Goal: Communication & Community: Answer question/provide support

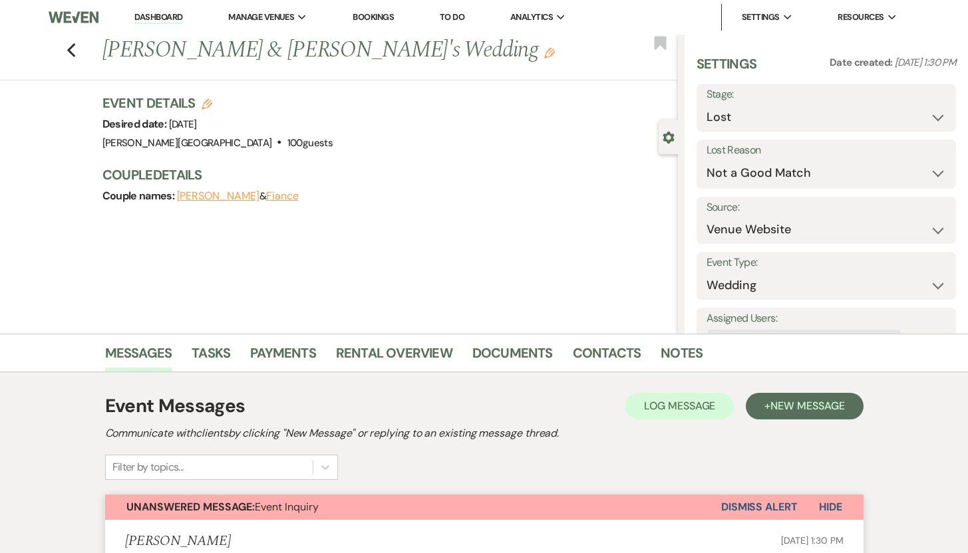
select select "8"
select select "10"
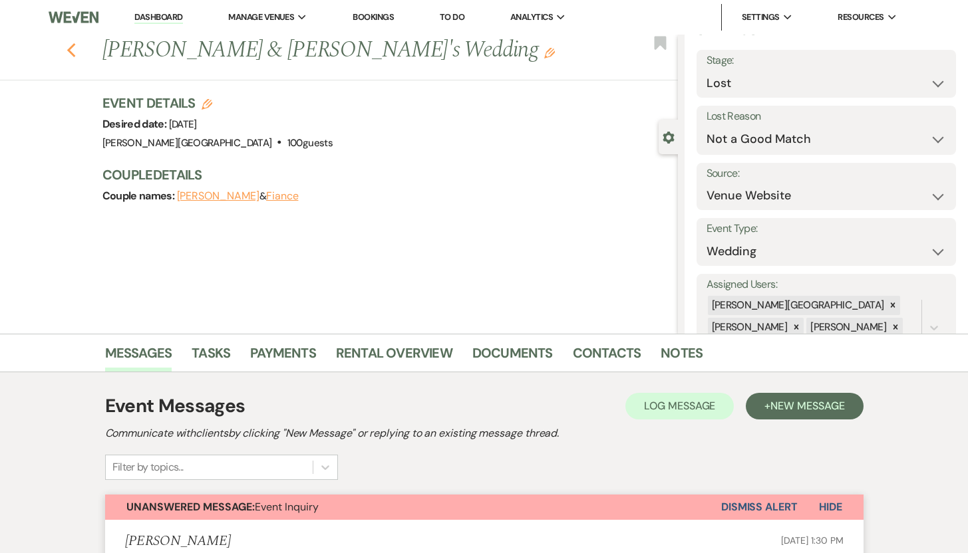
click at [75, 49] on use "button" at bounding box center [71, 50] width 9 height 15
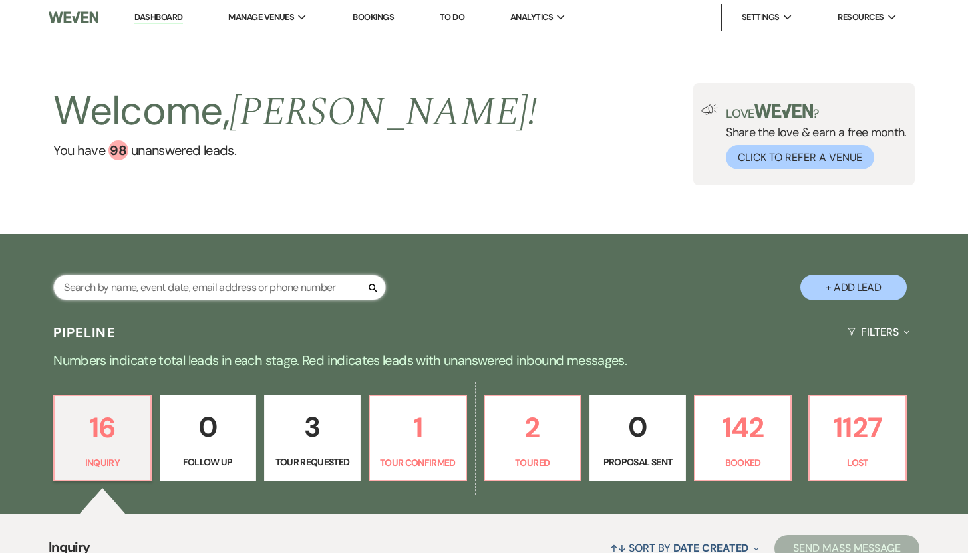
click at [126, 285] on input "text" at bounding box center [219, 288] width 333 height 26
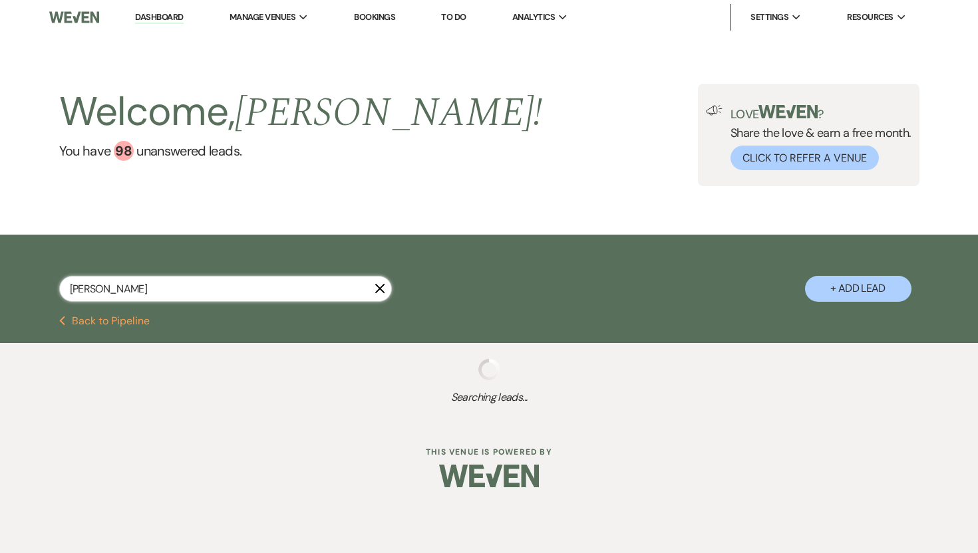
type input "Linds"
select select "8"
select select "5"
select select "8"
select select "5"
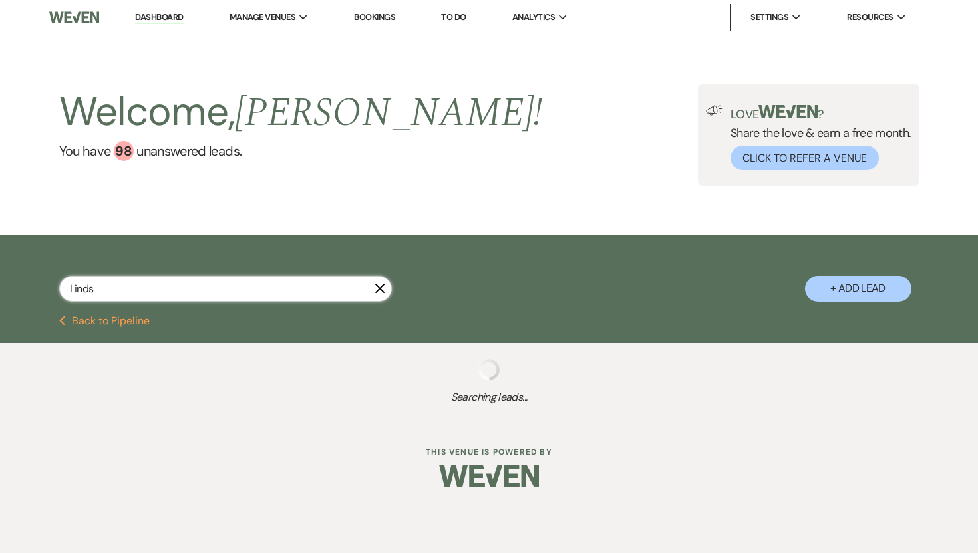
select select "8"
select select "5"
select select "8"
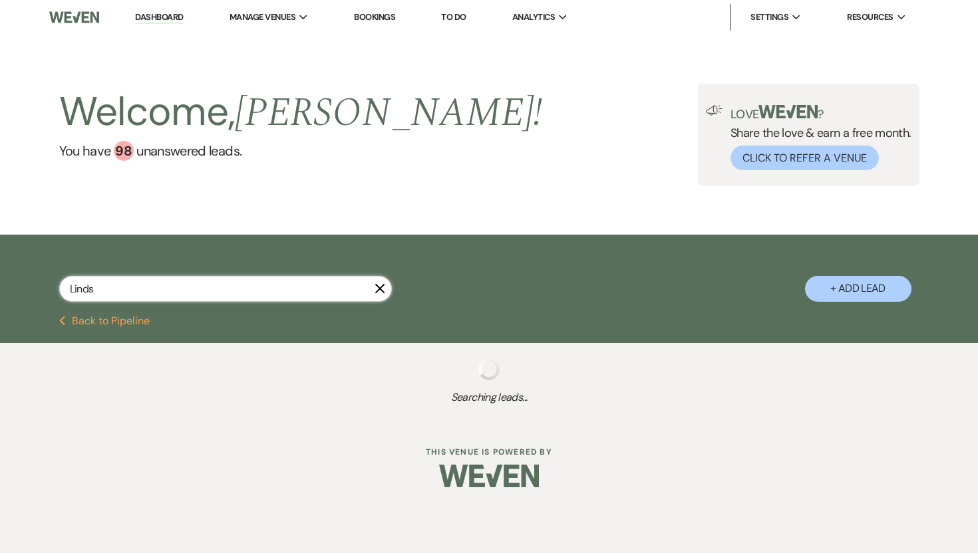
select select "8"
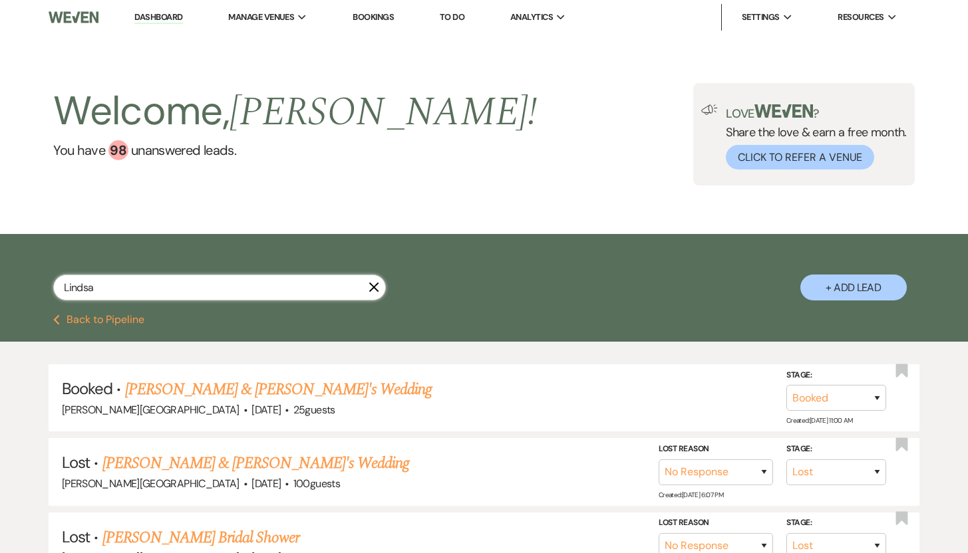
type input "[PERSON_NAME]"
select select "8"
select select "5"
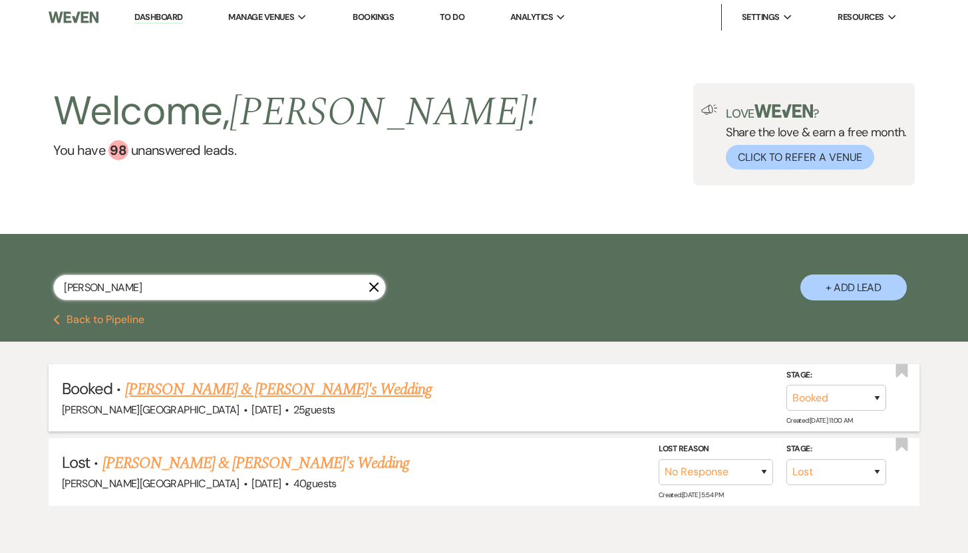
type input "[PERSON_NAME]"
click at [193, 386] on link "[PERSON_NAME] & [PERSON_NAME]'s Wedding" at bounding box center [278, 390] width 307 height 24
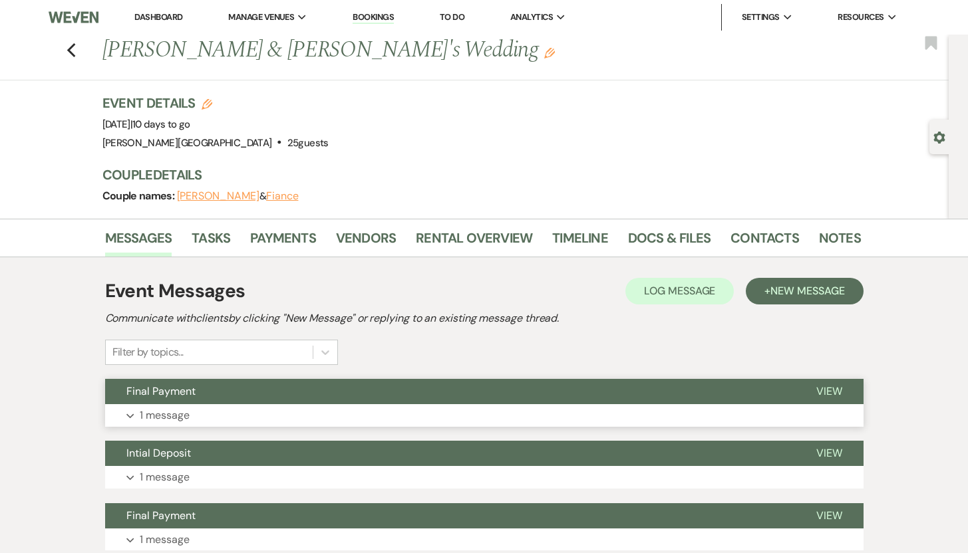
click at [168, 415] on p "1 message" at bounding box center [165, 415] width 50 height 17
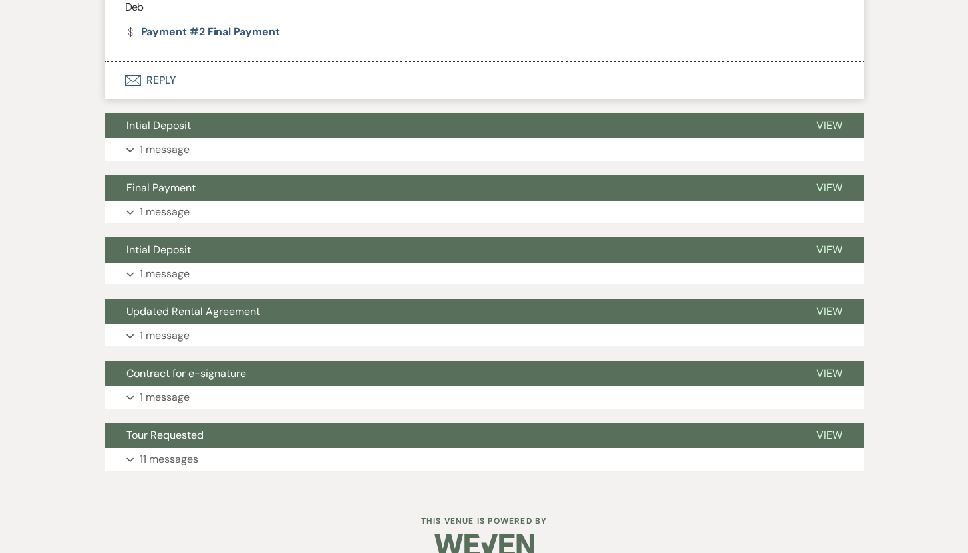
scroll to position [578, 0]
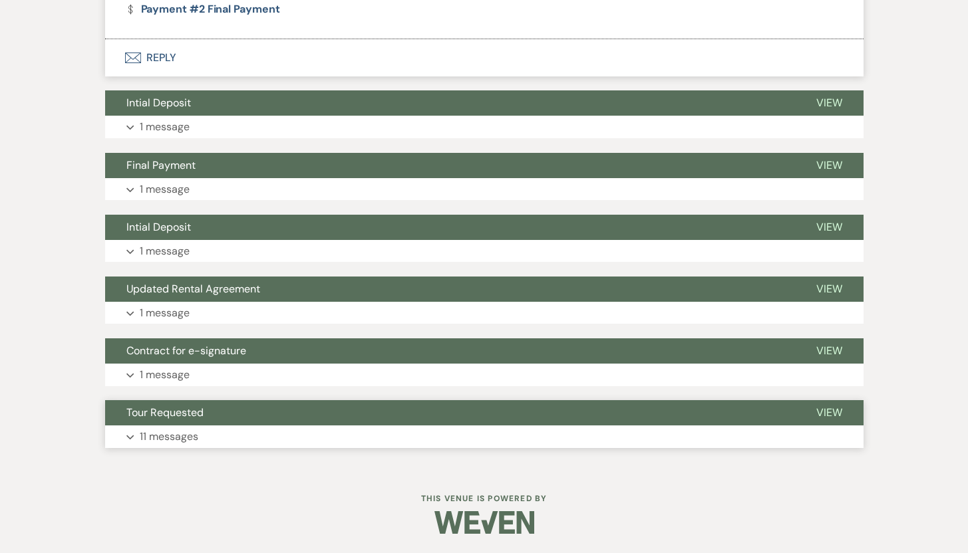
click at [150, 438] on p "11 messages" at bounding box center [169, 436] width 59 height 17
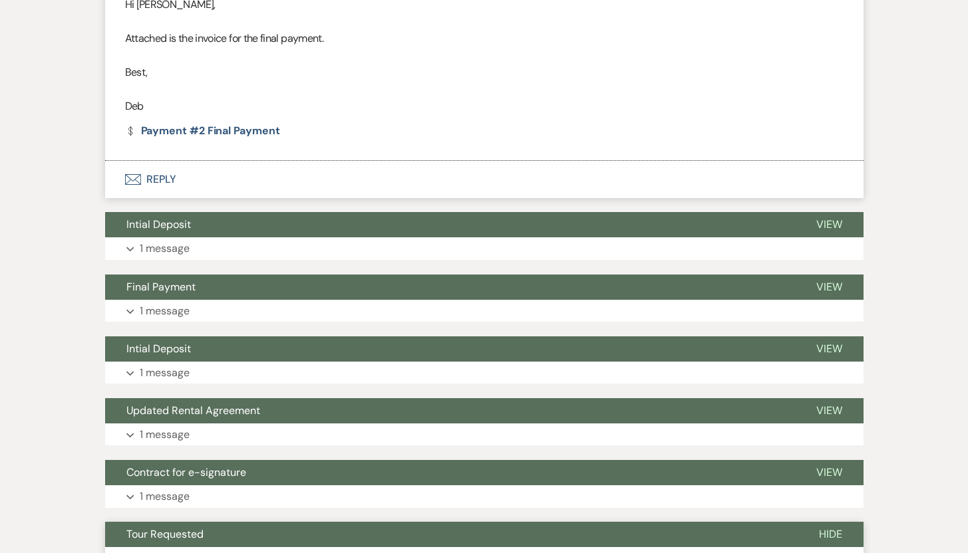
scroll to position [0, 0]
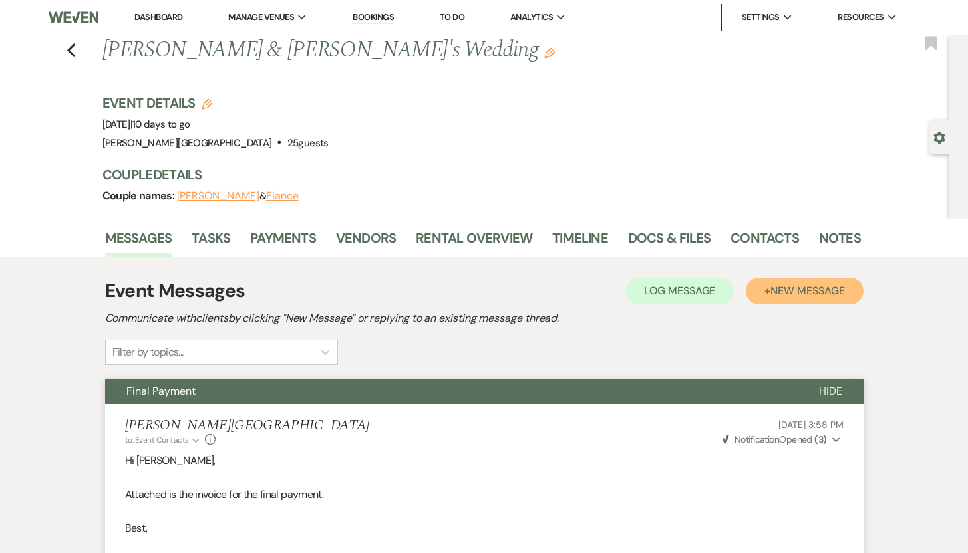
click at [783, 289] on span "New Message" at bounding box center [807, 291] width 74 height 14
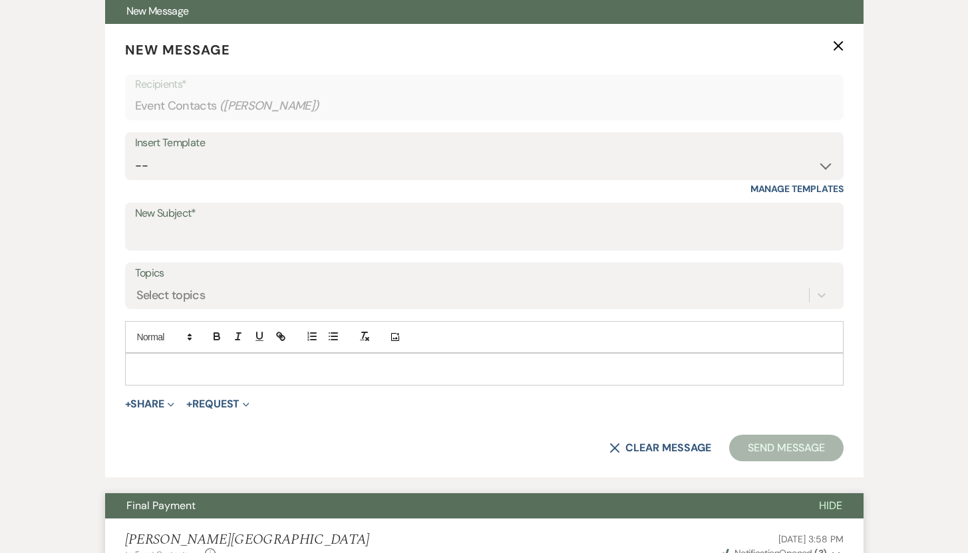
scroll to position [390, 0]
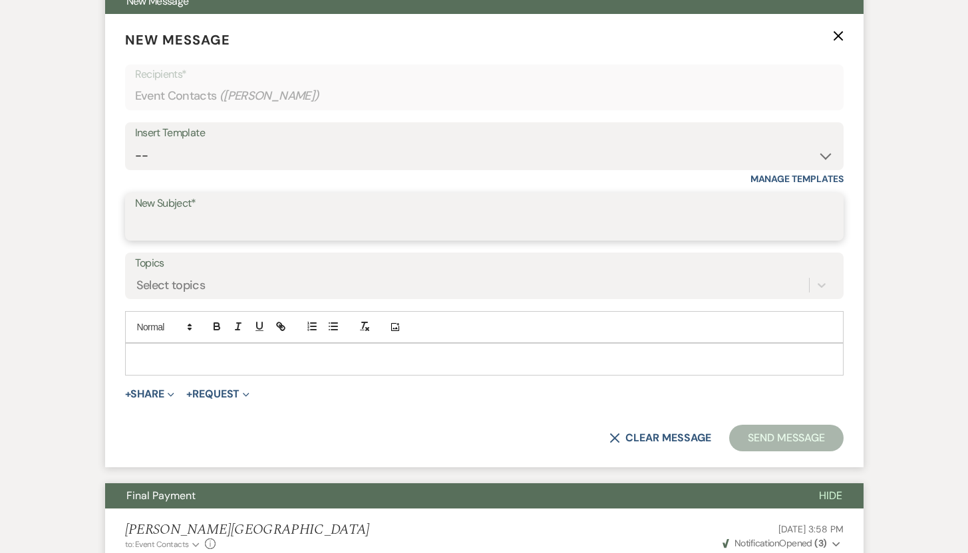
click at [519, 225] on input "New Subject*" at bounding box center [484, 226] width 698 height 26
type input "Upcoming Wedding!"
click at [273, 352] on p at bounding box center [484, 359] width 697 height 15
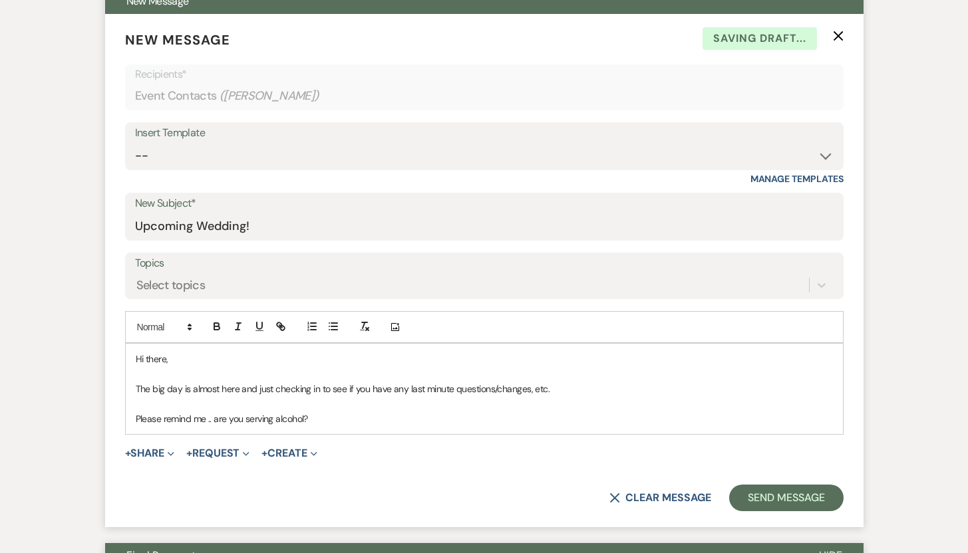
click at [430, 394] on p "The big day is almost here and just checking in to see if you have any last min…" at bounding box center [484, 389] width 697 height 15
click at [430, 390] on p "The big day is almost here and just checking in to see if you have any last min…" at bounding box center [484, 389] width 697 height 15
click at [275, 389] on p "The big day is almost here and just checking in to see if you have any last-min…" at bounding box center [484, 389] width 697 height 15
drag, startPoint x: 275, startPoint y: 389, endPoint x: 259, endPoint y: 390, distance: 16.0
click at [259, 390] on p "The big day is almost here and just checking in to see if you have any last-min…" at bounding box center [484, 389] width 697 height 15
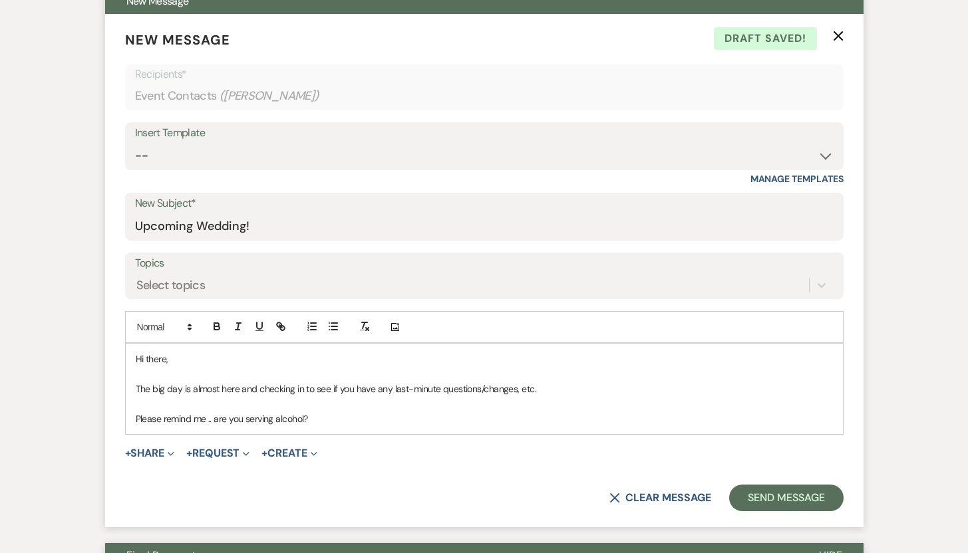
click at [321, 423] on p "Please remind me .. are you serving alcohol?" at bounding box center [484, 419] width 697 height 15
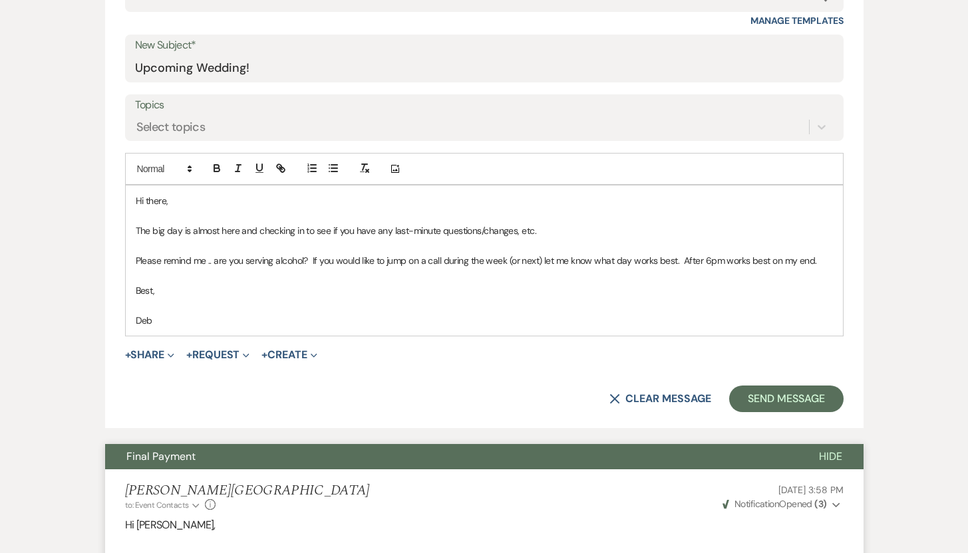
scroll to position [556, 0]
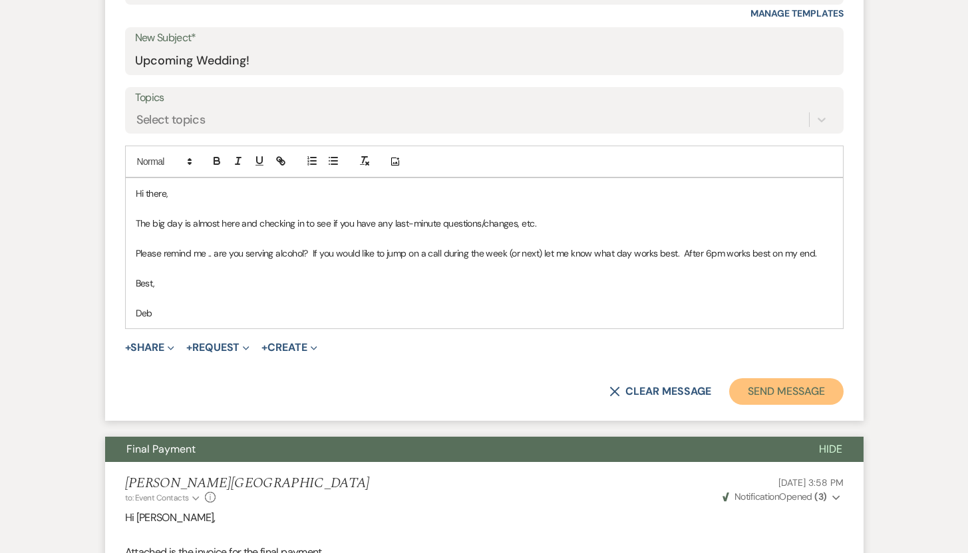
click at [789, 394] on button "Send Message" at bounding box center [786, 391] width 114 height 27
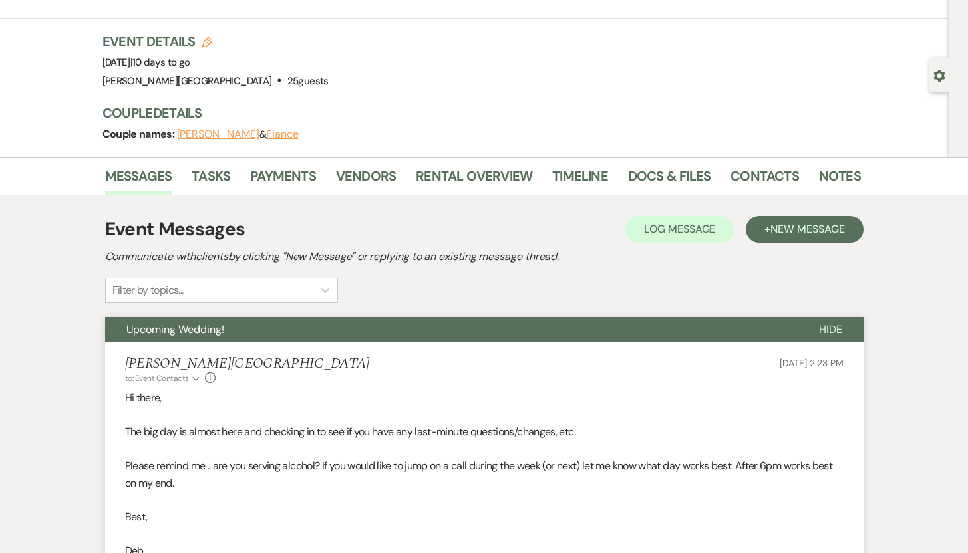
scroll to position [0, 0]
